Goal: Task Accomplishment & Management: Use online tool/utility

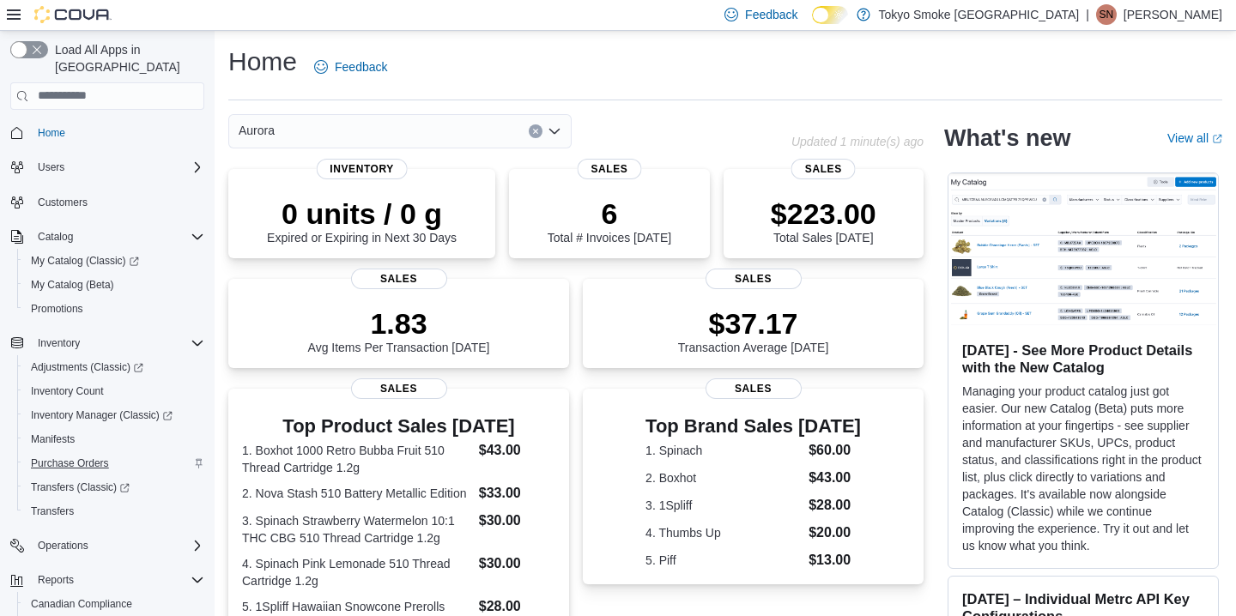
scroll to position [107, 0]
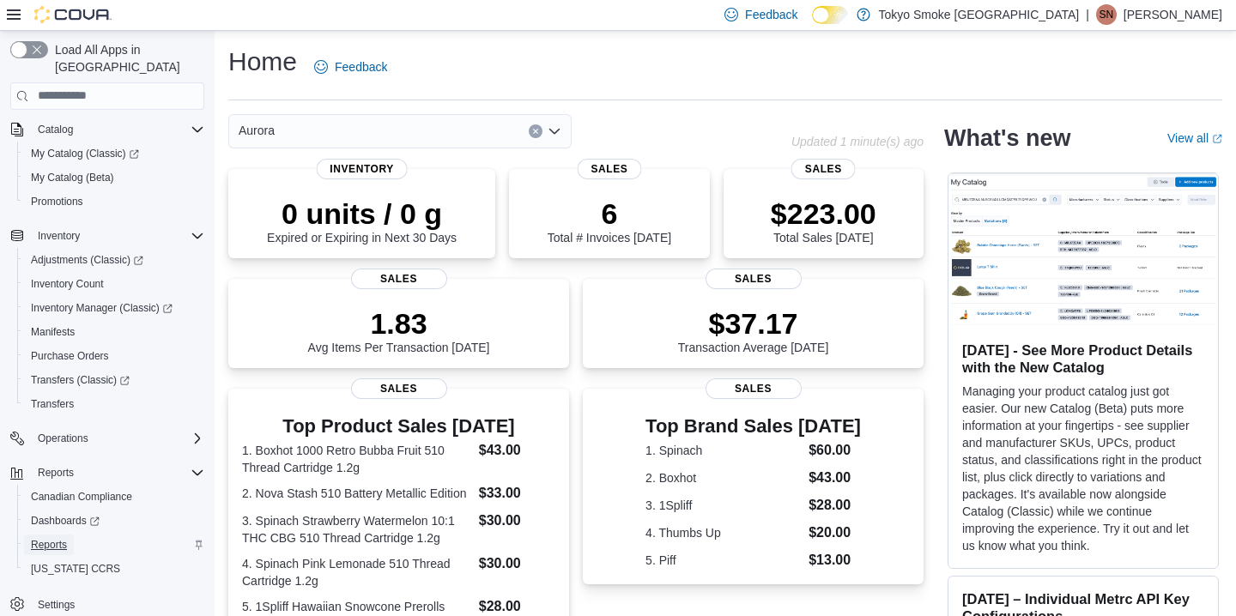
click at [67, 538] on span "Reports" at bounding box center [49, 545] width 36 height 14
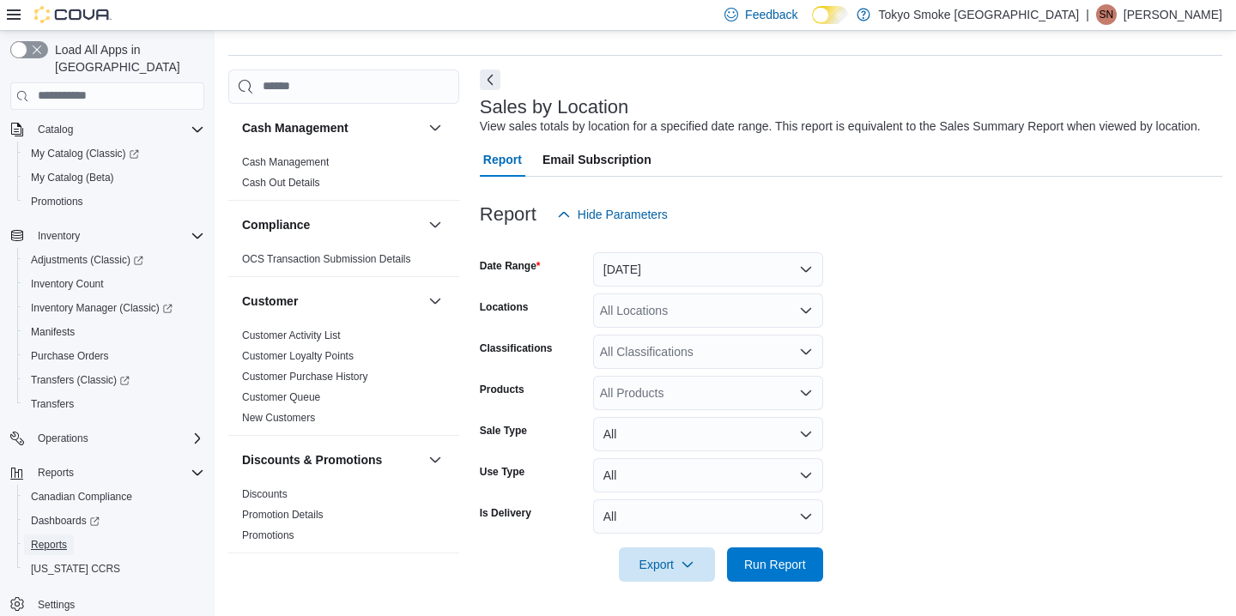
scroll to position [58, 0]
click at [674, 279] on button "[DATE]" at bounding box center [708, 269] width 230 height 34
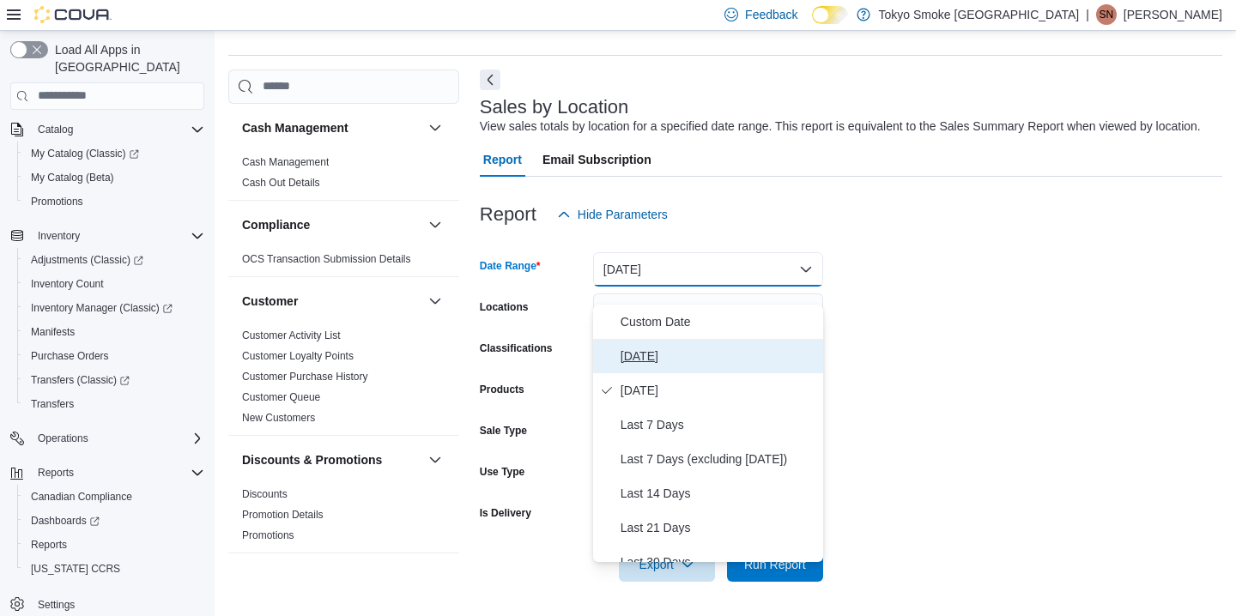
click at [645, 346] on span "[DATE]" at bounding box center [719, 356] width 196 height 21
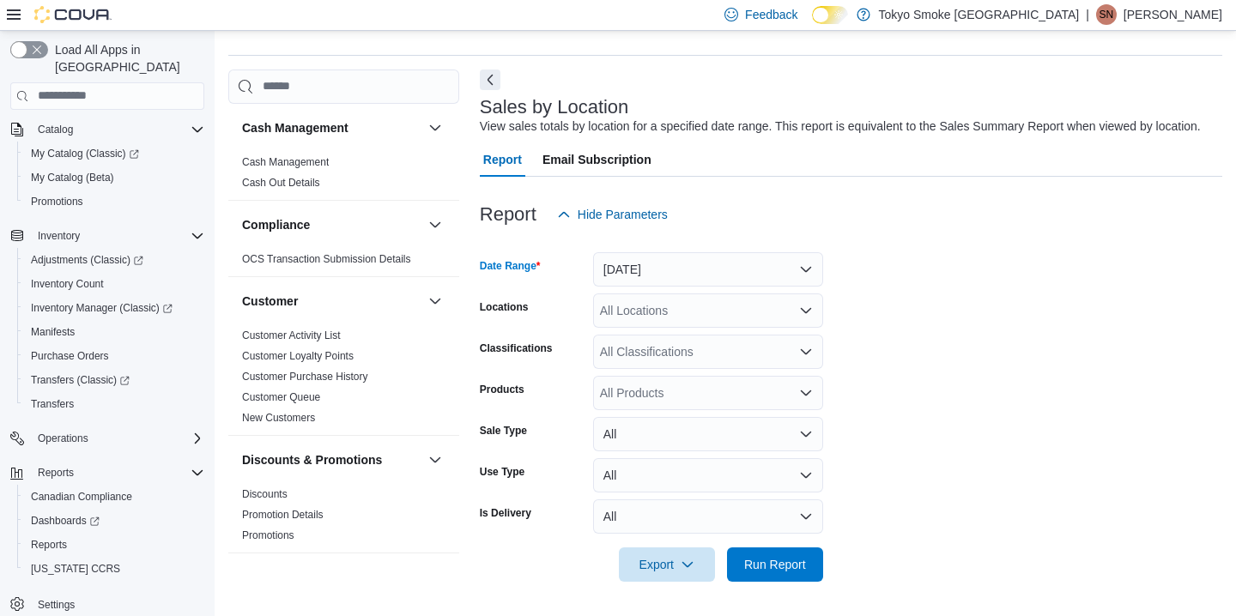
click at [652, 312] on div "All Locations" at bounding box center [708, 311] width 230 height 34
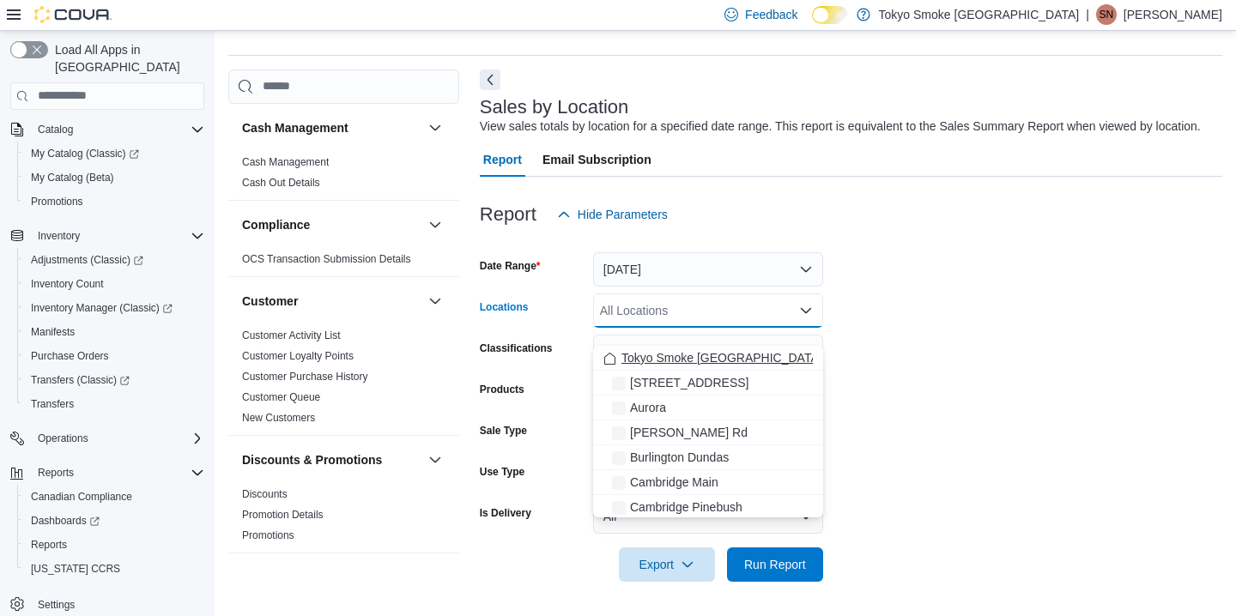
click at [663, 353] on span "Tokyo Smoke [GEOGRAPHIC_DATA]" at bounding box center [721, 357] width 201 height 17
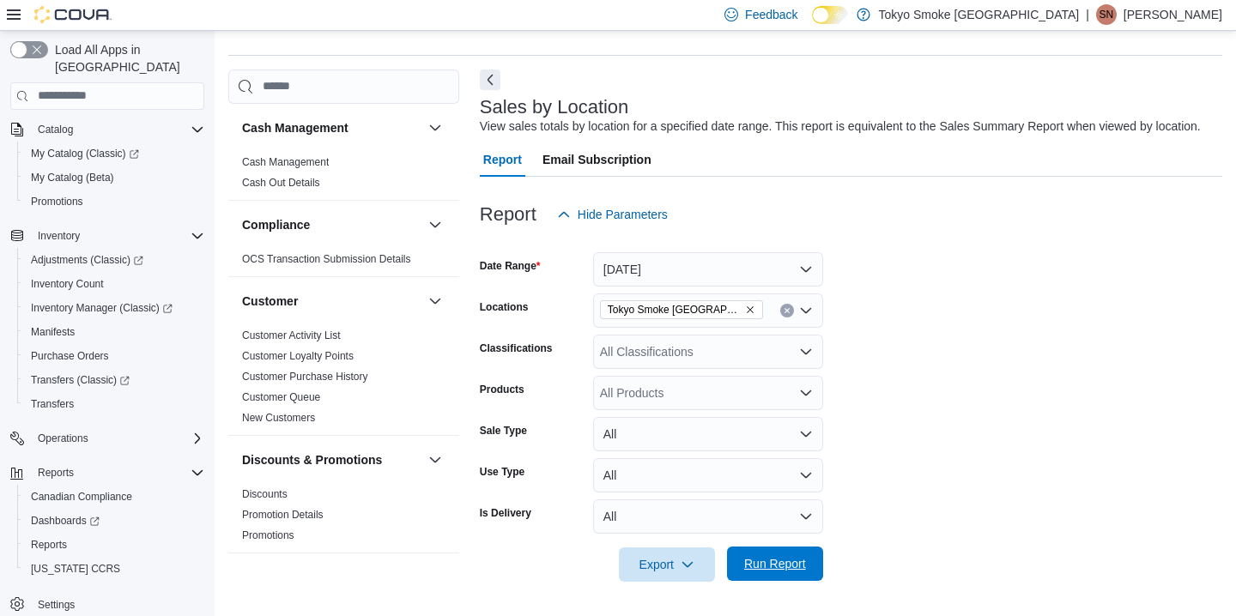
click at [796, 563] on span "Run Report" at bounding box center [775, 563] width 62 height 17
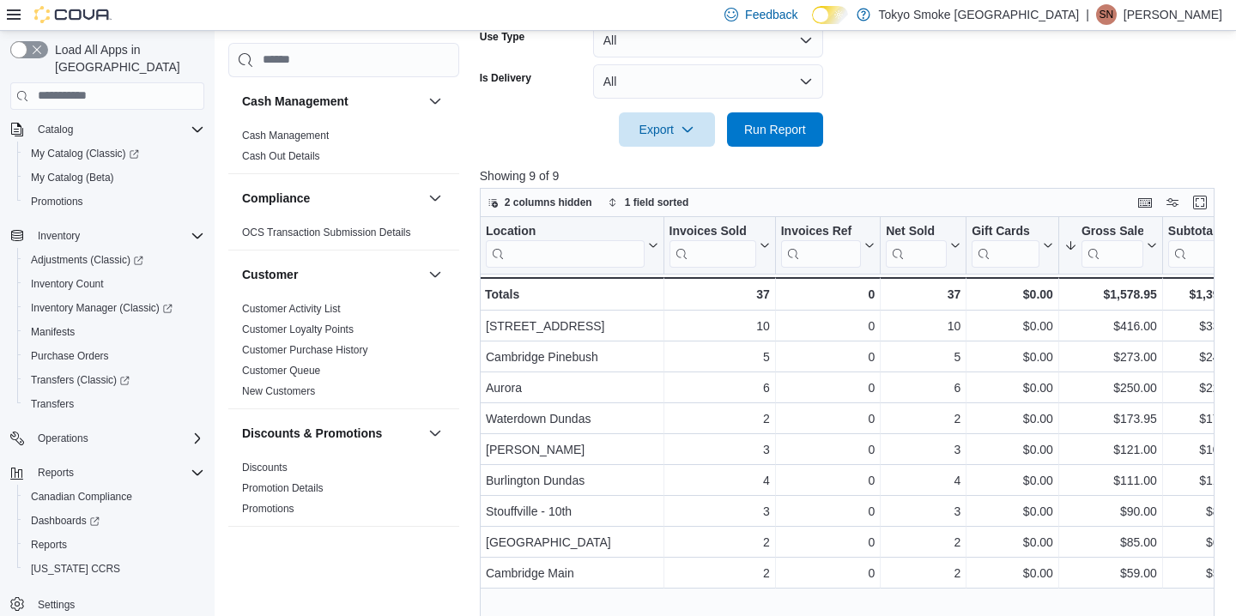
scroll to position [58, 0]
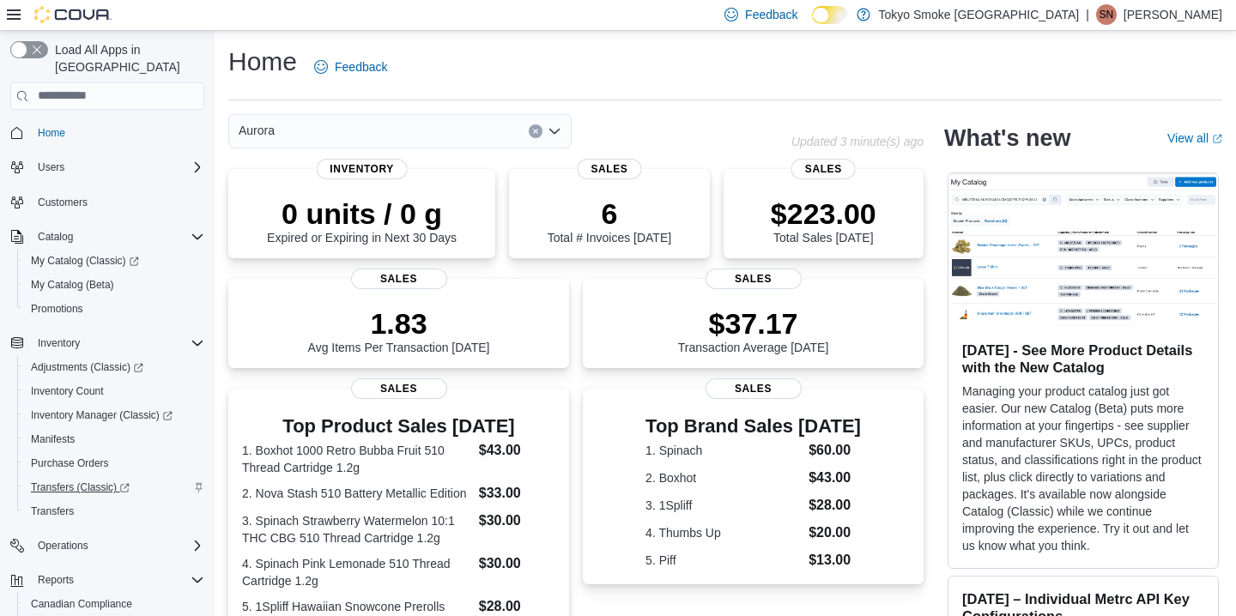
scroll to position [107, 0]
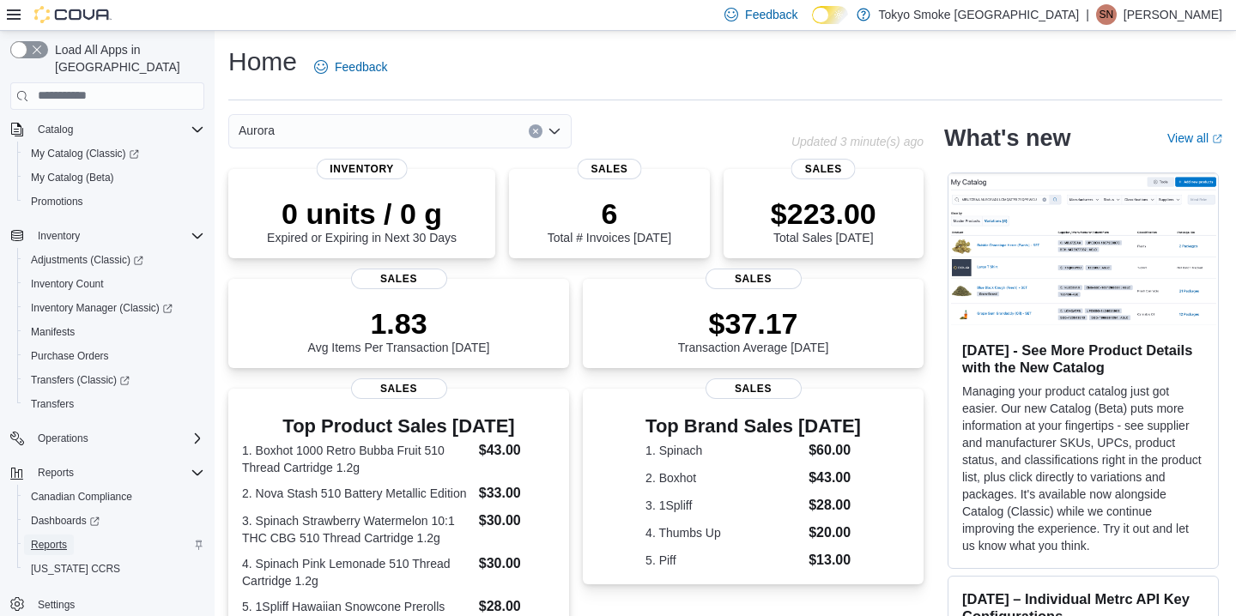
click at [52, 538] on span "Reports" at bounding box center [49, 545] width 36 height 14
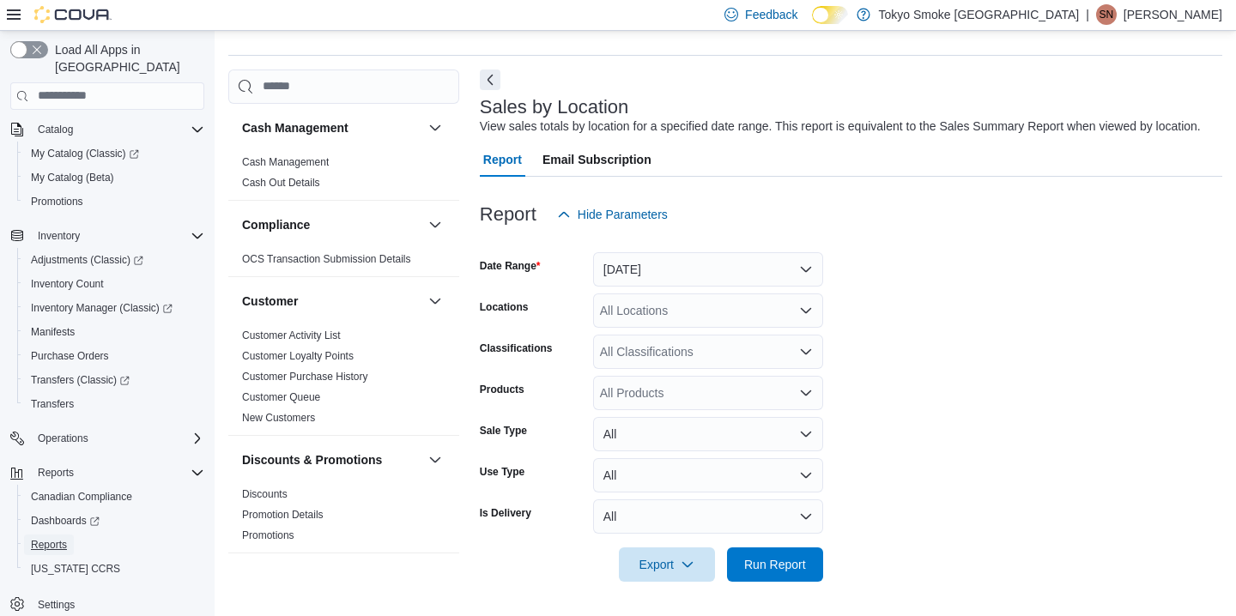
scroll to position [58, 0]
click at [675, 282] on button "[DATE]" at bounding box center [708, 269] width 230 height 34
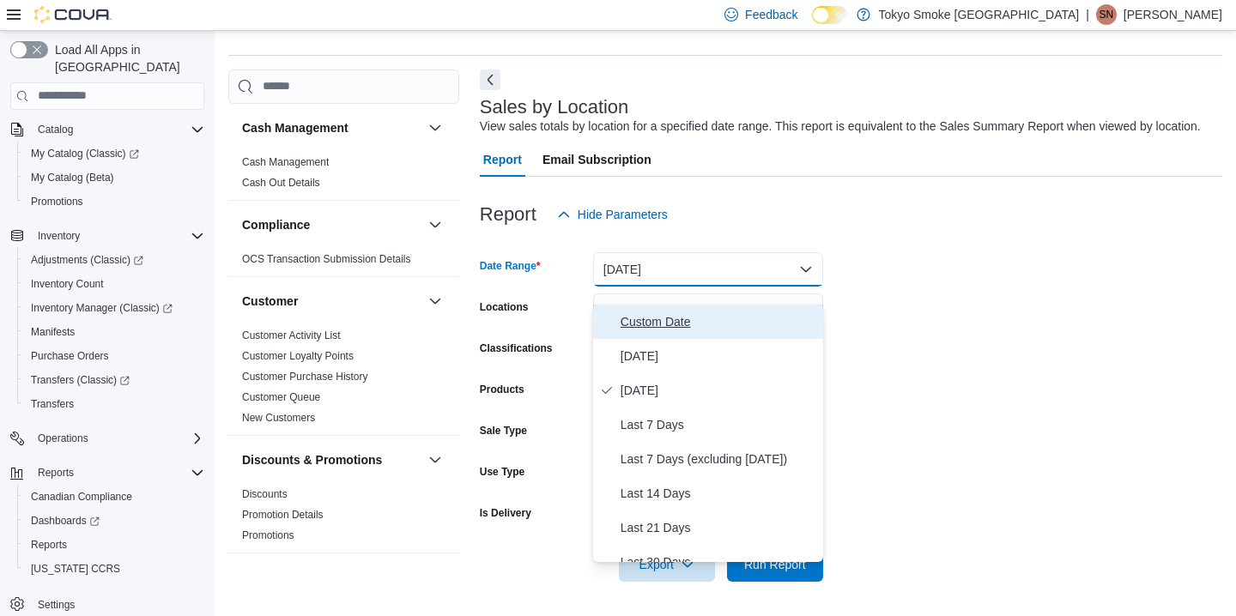
click at [630, 312] on span "Custom Date" at bounding box center [719, 322] width 196 height 21
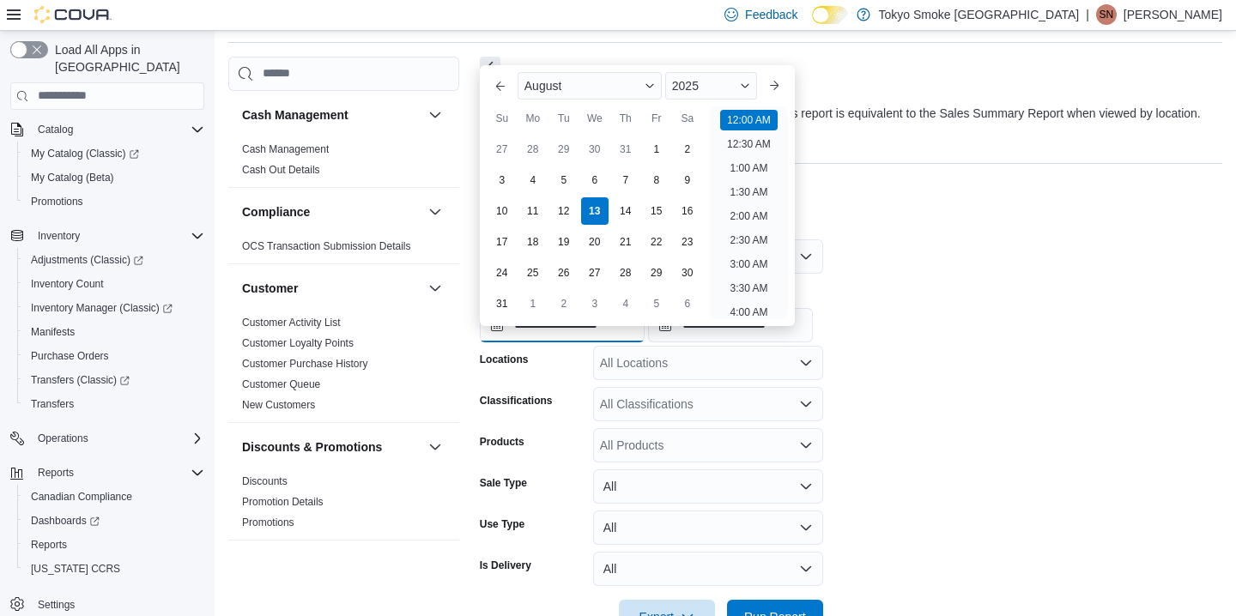
click at [555, 342] on input "**********" at bounding box center [562, 325] width 165 height 34
click at [506, 185] on div "3" at bounding box center [502, 180] width 30 height 30
type input "**********"
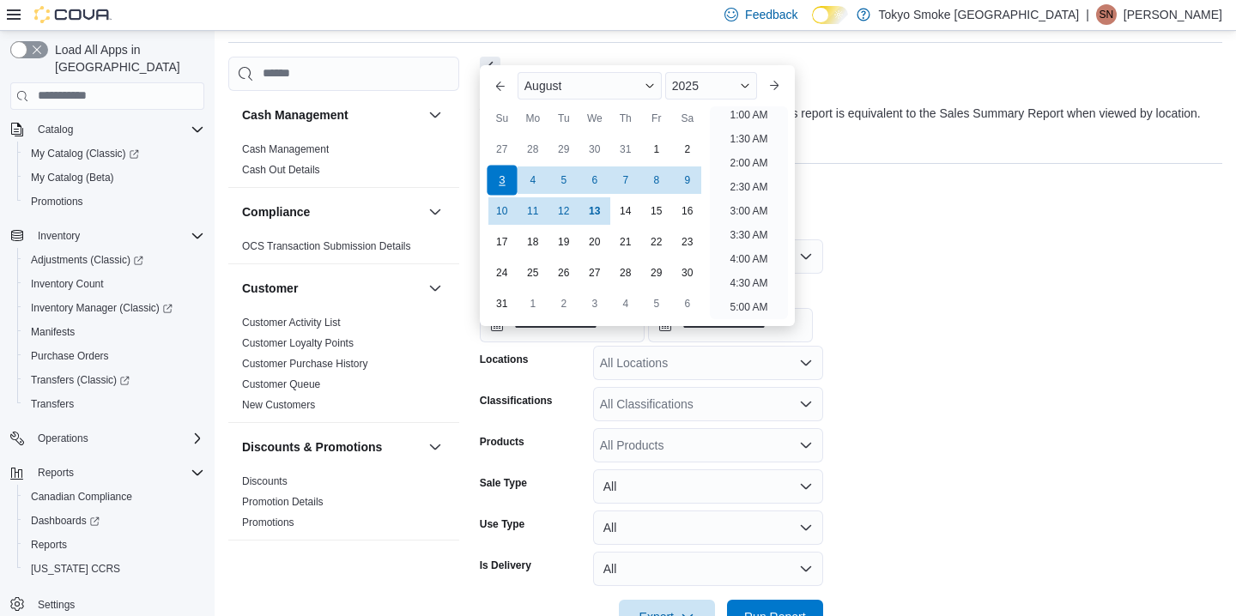
scroll to position [3, 0]
click at [766, 342] on input "**********" at bounding box center [730, 325] width 165 height 34
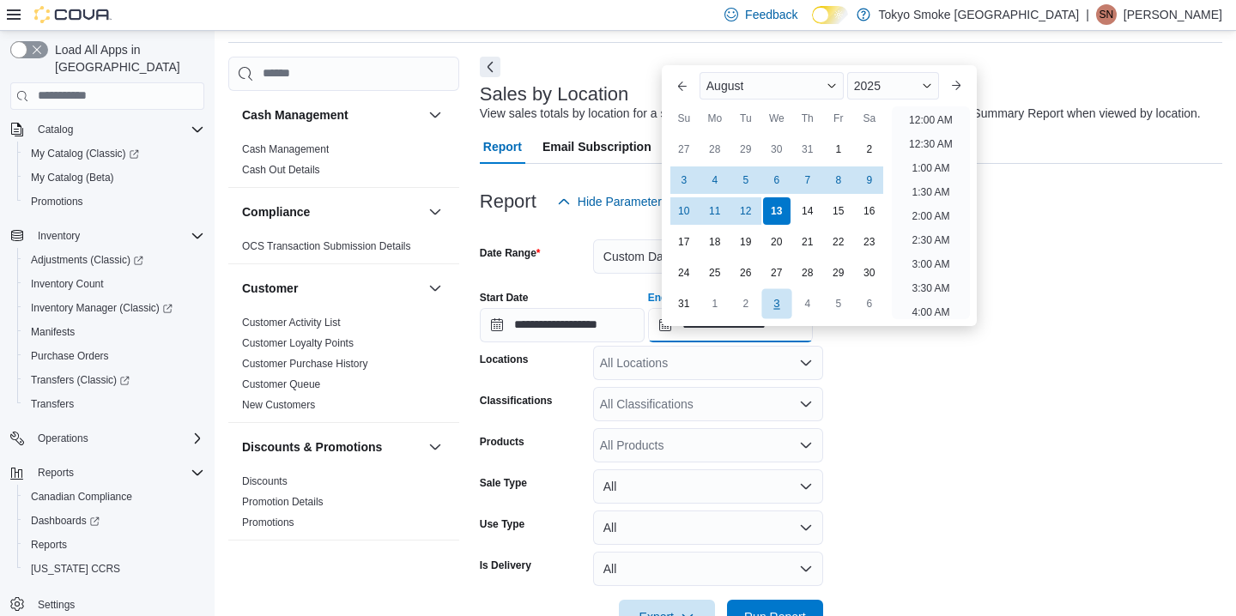
scroll to position [944, 0]
click at [868, 183] on div "9" at bounding box center [869, 180] width 30 height 30
type input "**********"
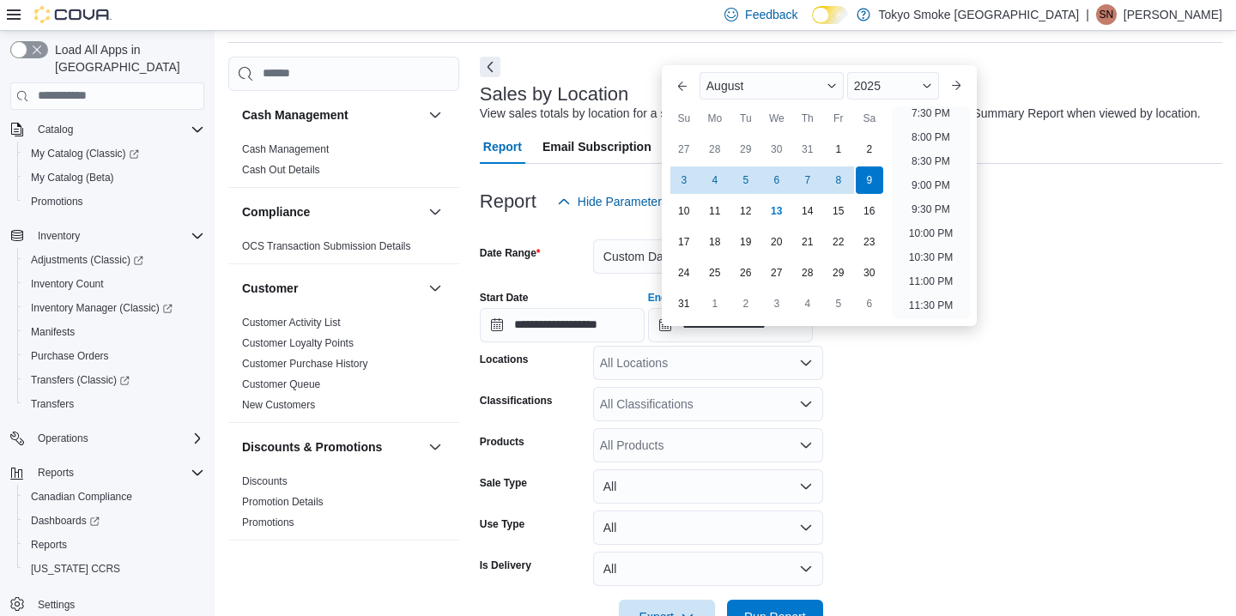
click at [657, 375] on div "All Locations" at bounding box center [708, 363] width 230 height 34
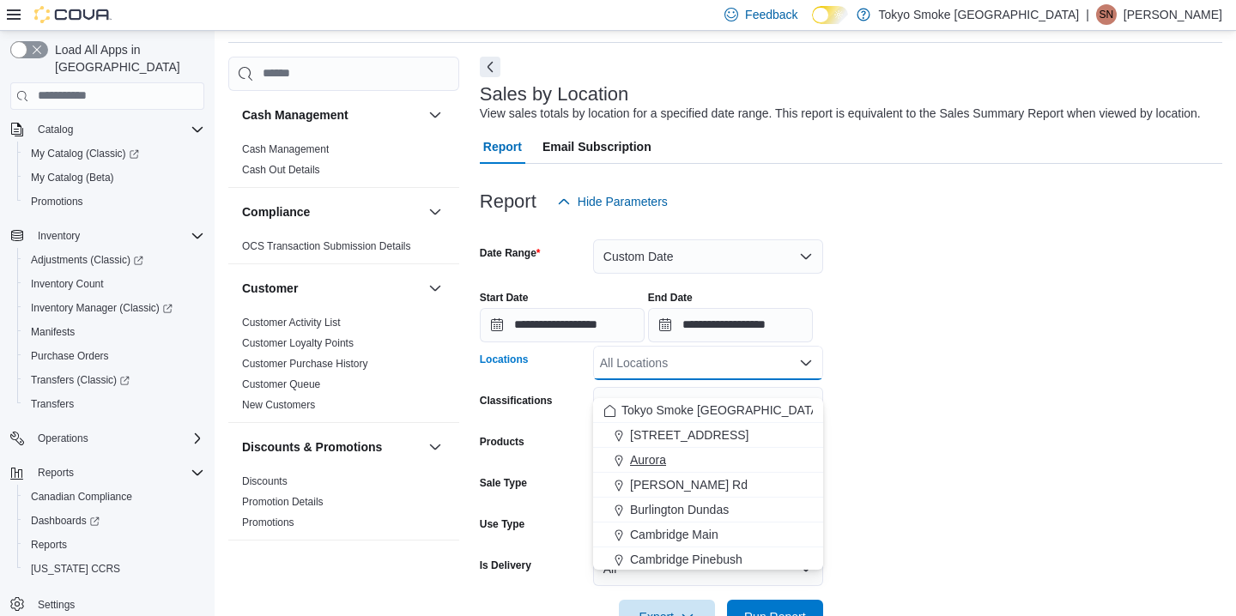
click at [682, 451] on div "Aurora" at bounding box center [707, 459] width 209 height 17
click at [548, 452] on div "Products" at bounding box center [533, 445] width 106 height 34
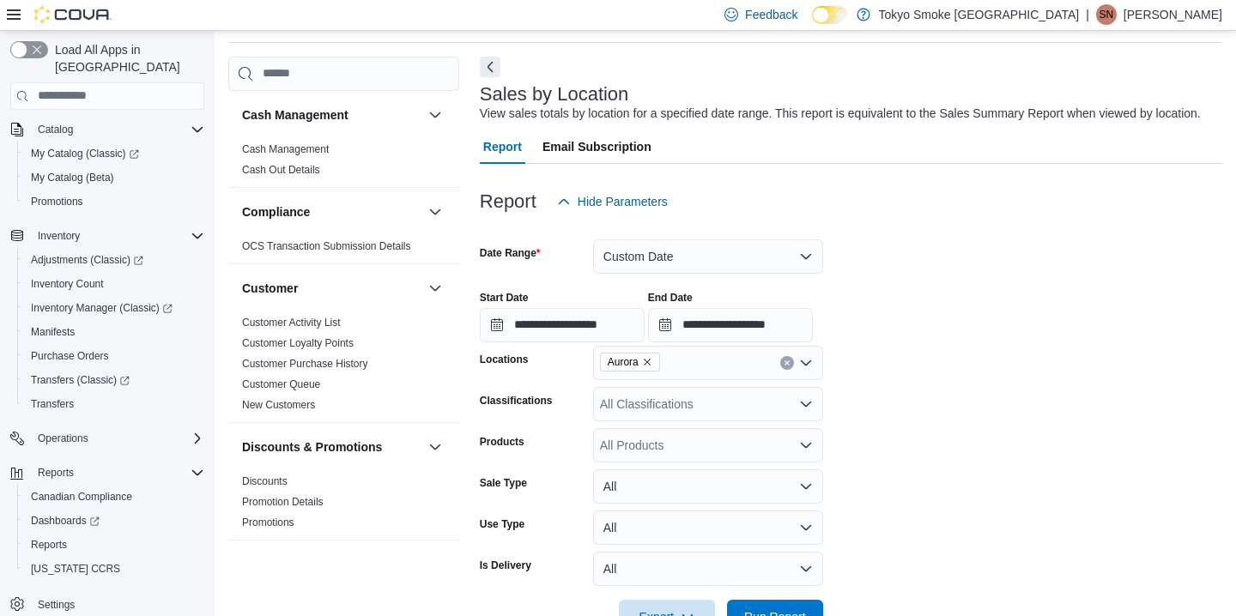
click at [631, 440] on form "**********" at bounding box center [851, 426] width 742 height 415
click at [638, 421] on div "All Classifications" at bounding box center [708, 404] width 230 height 34
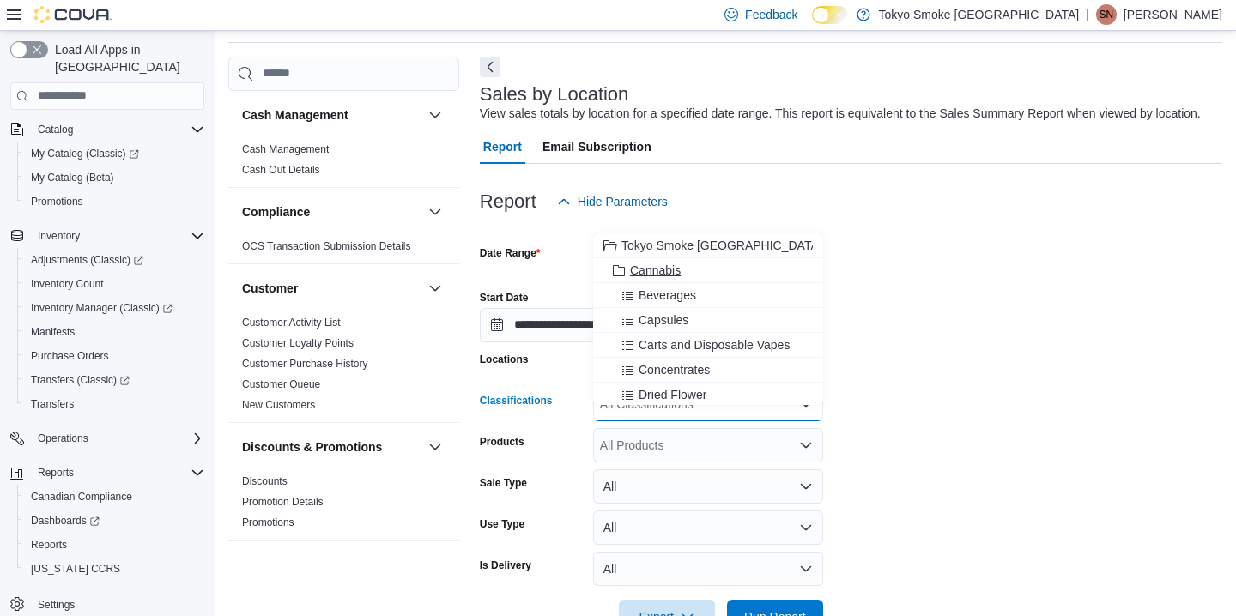
click at [661, 272] on span "Cannabis" at bounding box center [655, 270] width 51 height 17
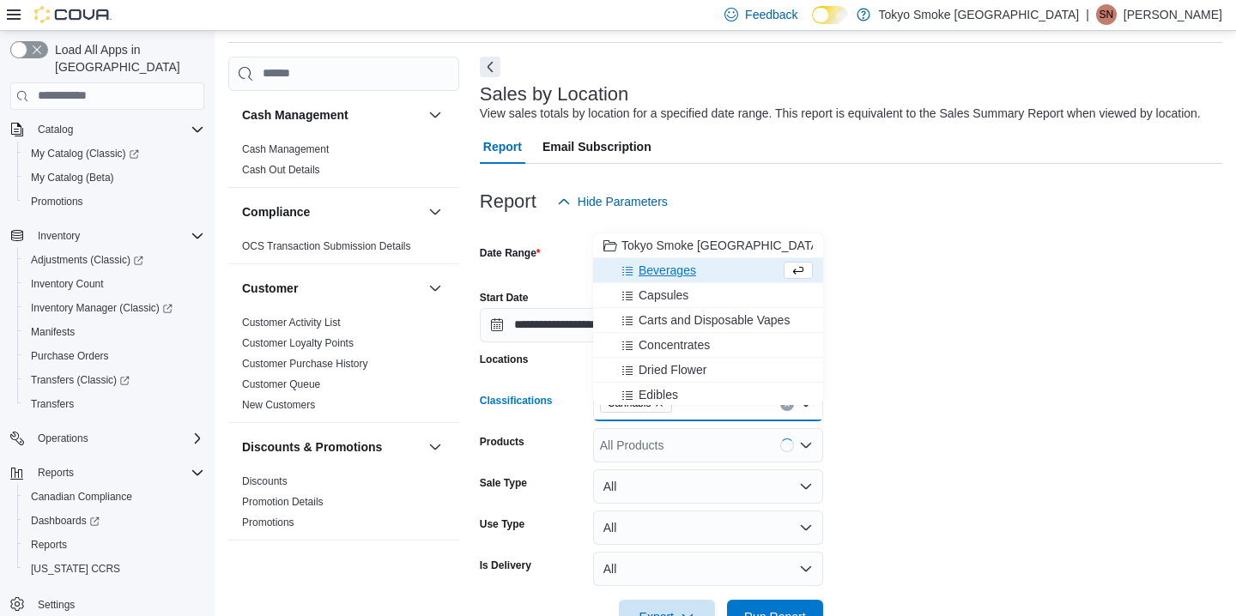
click at [946, 399] on form "**********" at bounding box center [851, 426] width 742 height 415
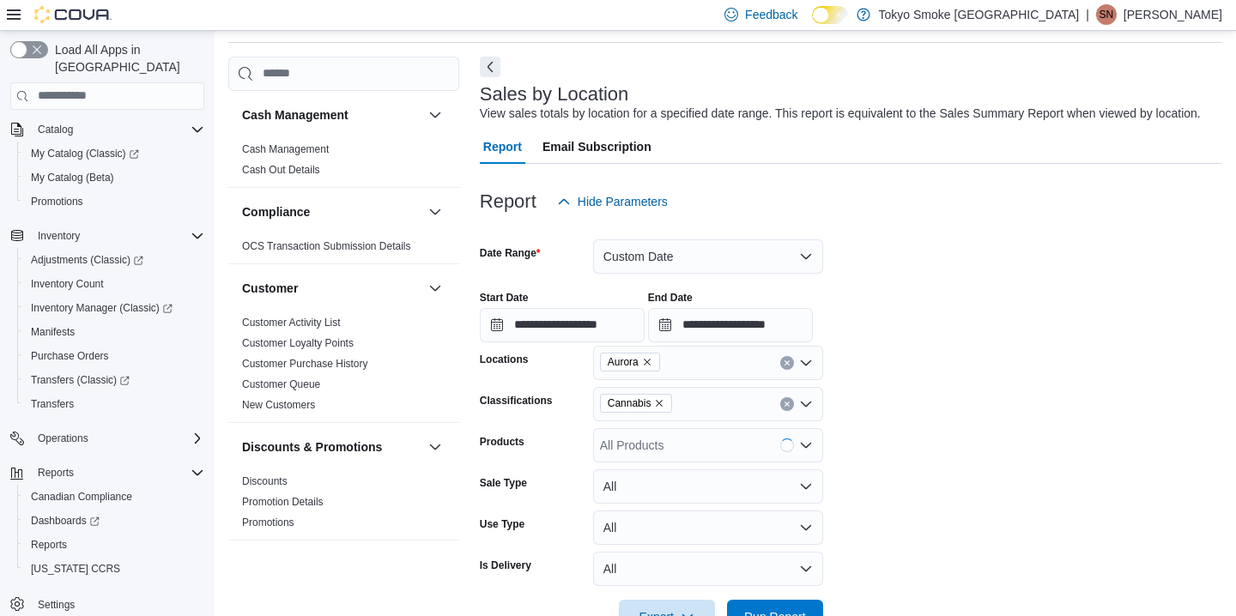
scroll to position [128, 0]
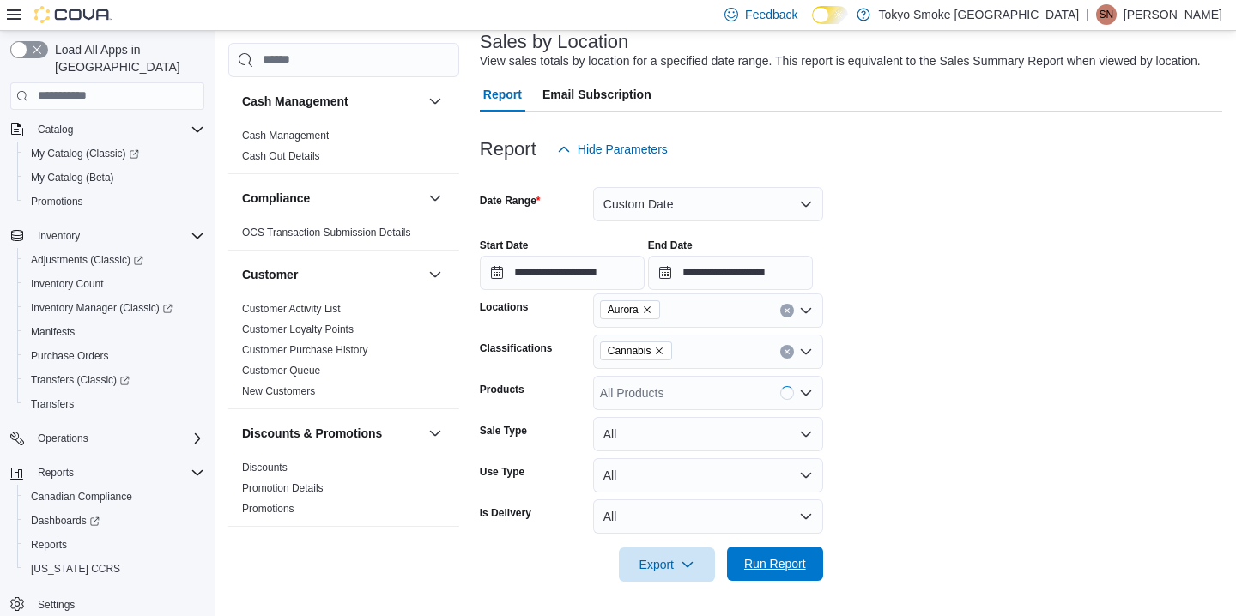
click at [790, 556] on span "Run Report" at bounding box center [775, 563] width 62 height 17
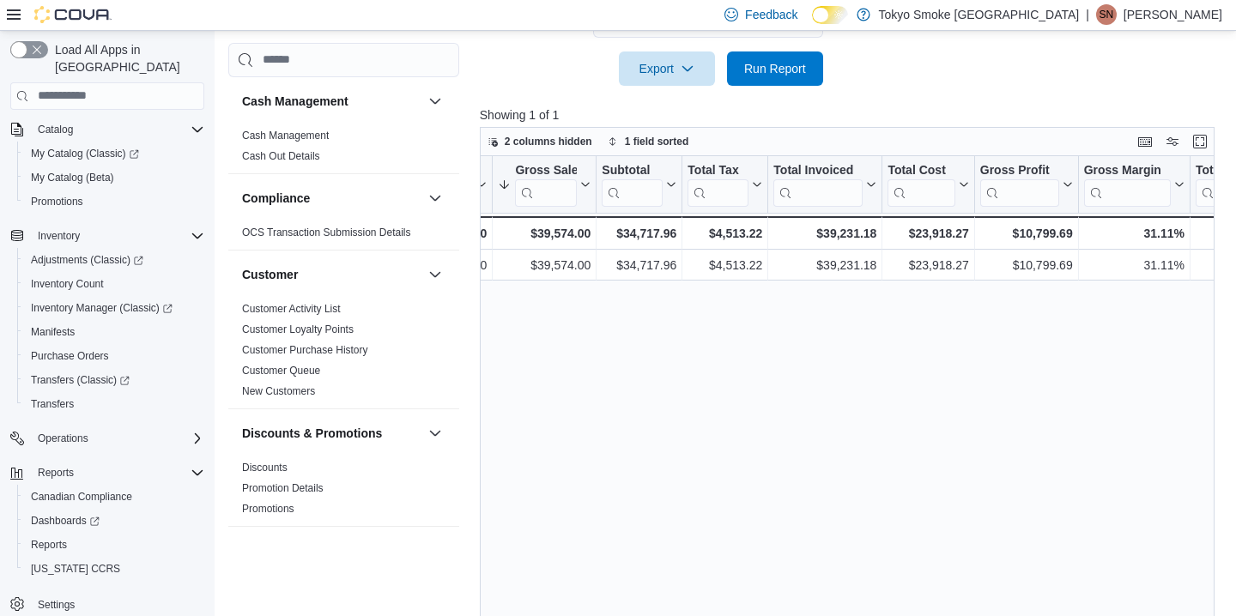
scroll to position [0, 470]
